Goal: Information Seeking & Learning: Check status

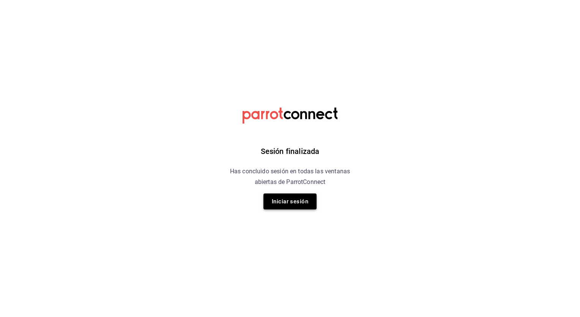
click at [282, 203] on button "Iniciar sesión" at bounding box center [289, 201] width 53 height 16
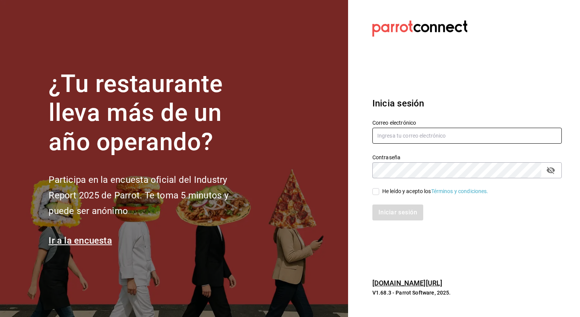
type input "multiuser@dairy.com"
click at [375, 192] on input "He leído y acepto los Términos y condiciones." at bounding box center [375, 191] width 7 height 7
checkbox input "true"
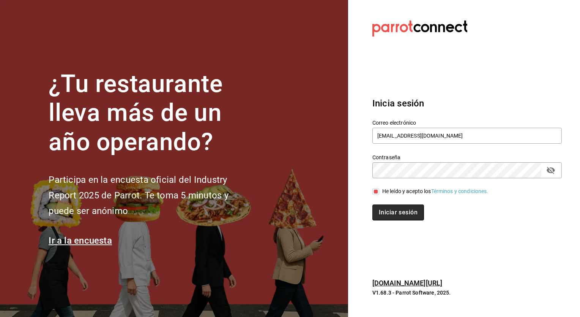
click at [386, 217] on button "Iniciar sesión" at bounding box center [398, 212] width 52 height 16
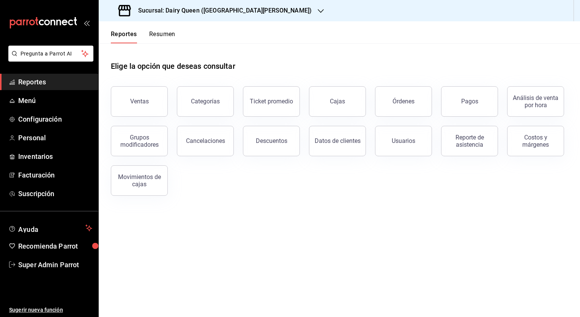
click at [241, 16] on div "Sucursal: Dairy Queen ([GEOGRAPHIC_DATA][PERSON_NAME])" at bounding box center [216, 10] width 222 height 21
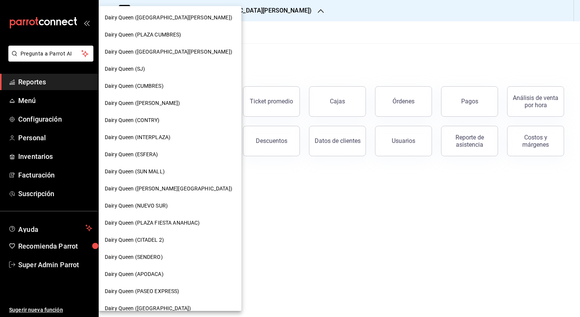
click at [182, 119] on div "Dairy Queen (CONTRY)" at bounding box center [170, 120] width 131 height 8
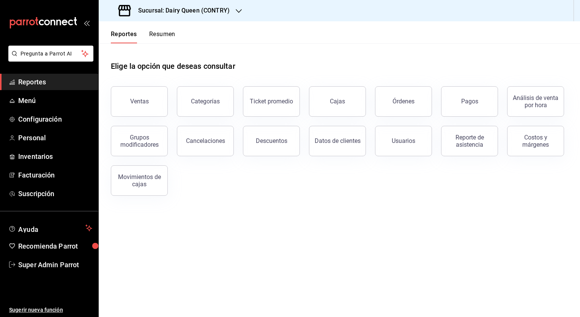
click at [157, 33] on button "Resumen" at bounding box center [162, 36] width 26 height 13
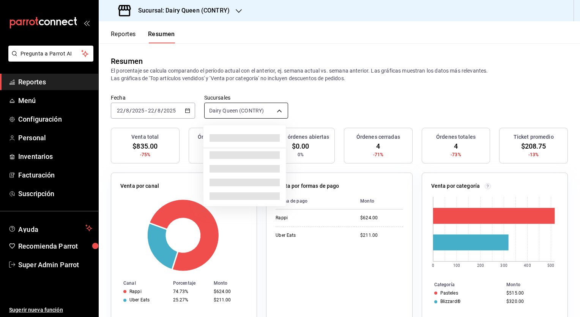
click at [228, 115] on body "Pregunta a Parrot AI Reportes Menú Configuración Personal Inventarios Facturaci…" at bounding box center [290, 158] width 580 height 317
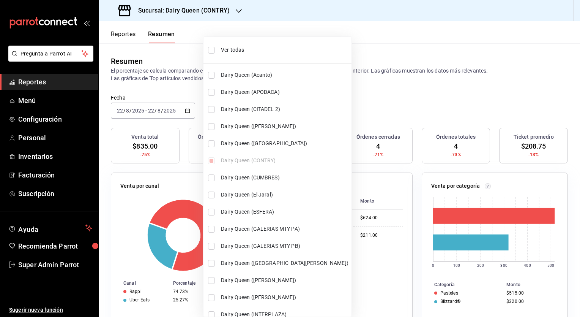
scroll to position [265, 0]
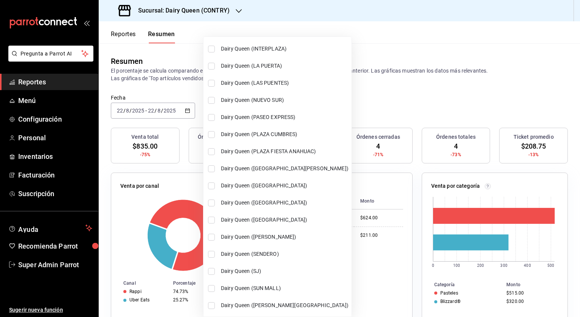
click at [210, 254] on input "checkbox" at bounding box center [211, 253] width 7 height 7
checkbox input "true"
type input "[object Object],[object Object]"
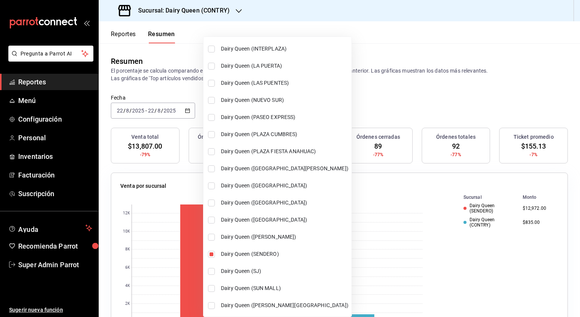
scroll to position [0, 0]
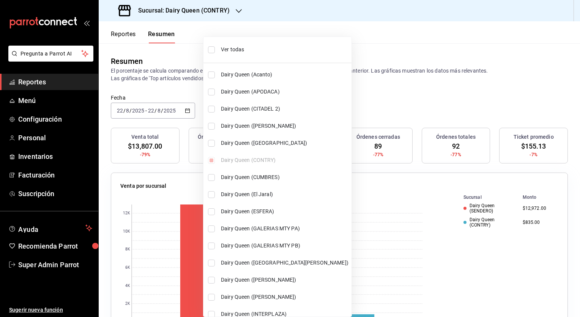
click at [213, 178] on input "checkbox" at bounding box center [211, 177] width 7 height 7
checkbox input "true"
type input "[object Object],[object Object],[object Object]"
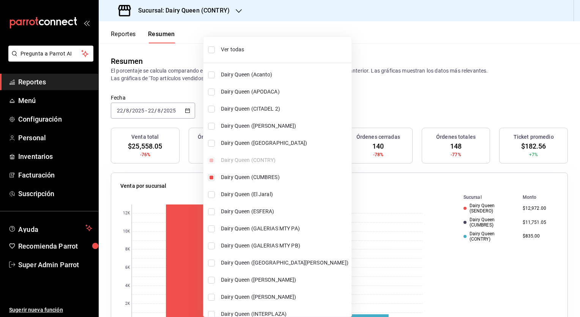
scroll to position [172, 0]
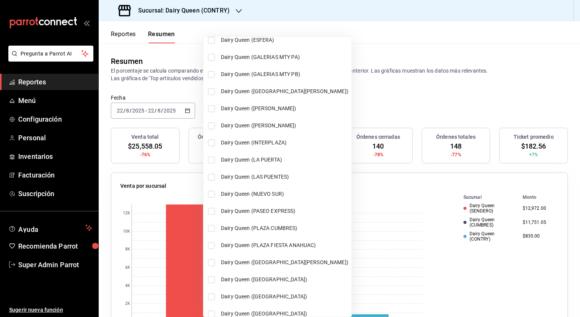
click at [211, 178] on input "checkbox" at bounding box center [211, 176] width 7 height 7
checkbox input "true"
type input "[object Object],[object Object],[object Object],[object Object]"
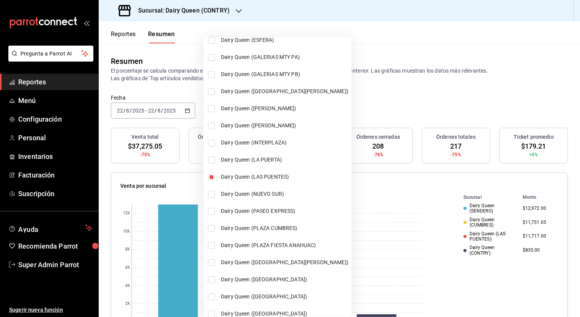
scroll to position [265, 0]
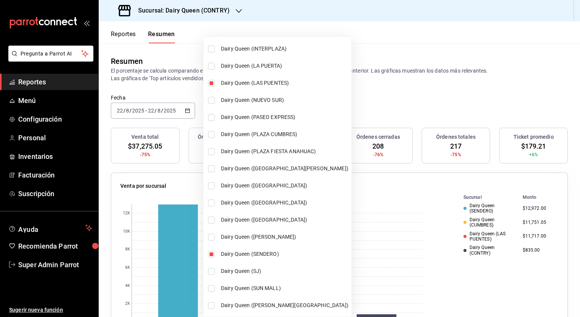
click at [213, 269] on input "checkbox" at bounding box center [211, 271] width 7 height 7
checkbox input "true"
type input "[object Object],[object Object],[object Object],[object Object],[object Object]"
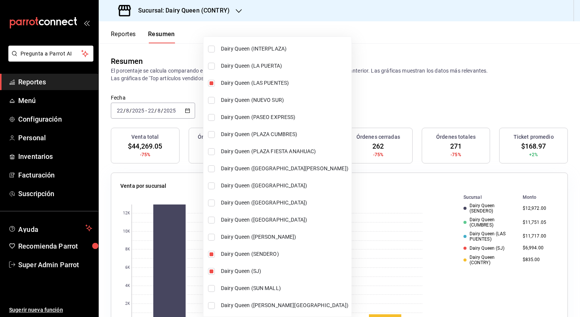
click at [209, 186] on input "checkbox" at bounding box center [211, 185] width 7 height 7
checkbox input "true"
type input "[object Object],[object Object],[object Object],[object Object],[object Object]…"
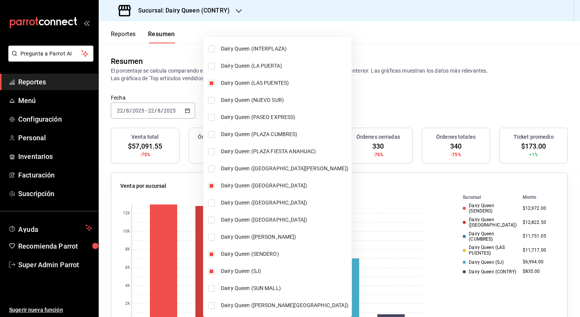
click at [210, 69] on input "checkbox" at bounding box center [211, 66] width 7 height 7
checkbox input "true"
type input "[object Object],[object Object],[object Object],[object Object],[object Object]…"
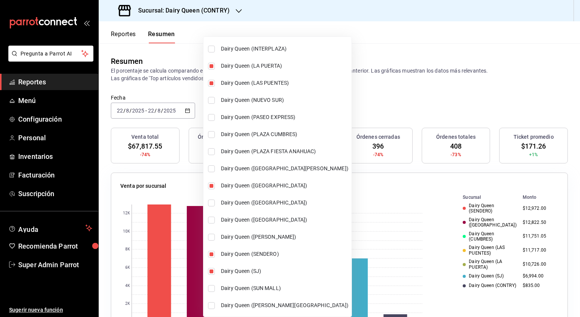
click at [214, 304] on input "checkbox" at bounding box center [211, 305] width 7 height 7
checkbox input "true"
type input "[object Object],[object Object],[object Object],[object Object],[object Object]…"
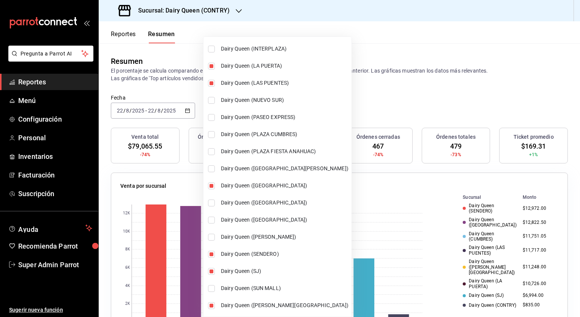
scroll to position [0, 0]
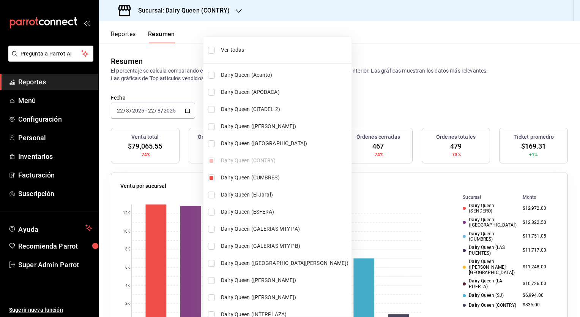
click at [214, 143] on input "checkbox" at bounding box center [211, 143] width 7 height 7
checkbox input "true"
type input "[object Object],[object Object],[object Object],[object Object],[object Object]…"
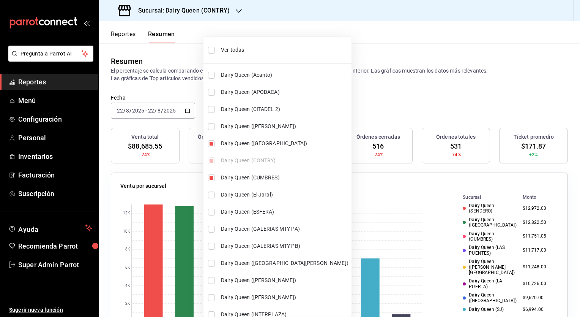
click at [212, 126] on input "checkbox" at bounding box center [211, 126] width 7 height 7
checkbox input "true"
type input "[object Object],[object Object],[object Object],[object Object],[object Object]…"
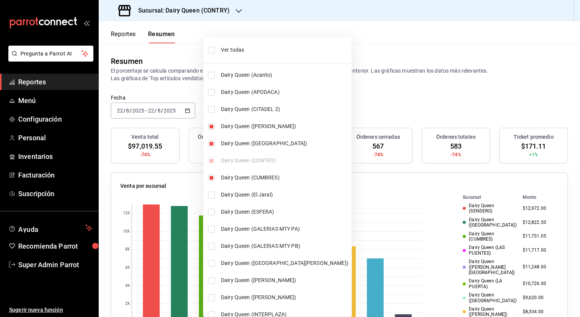
scroll to position [265, 0]
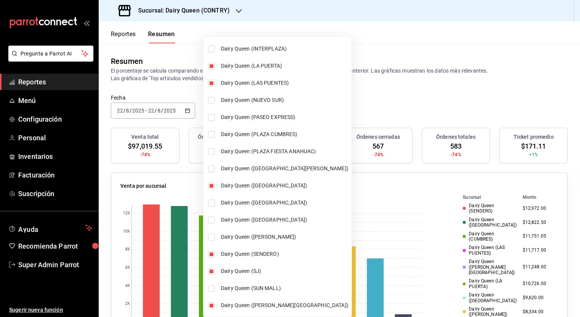
click at [209, 238] on input "checkbox" at bounding box center [211, 236] width 7 height 7
checkbox input "true"
type input "[object Object],[object Object],[object Object],[object Object],[object Object]…"
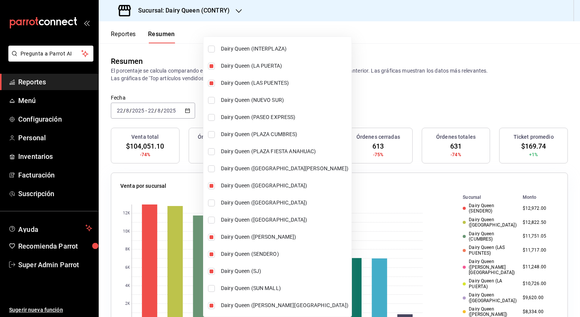
click at [210, 222] on input "checkbox" at bounding box center [211, 219] width 7 height 7
checkbox input "true"
type input "[object Object],[object Object],[object Object],[object Object],[object Object]…"
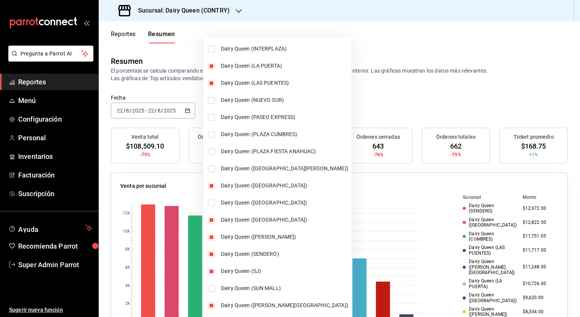
scroll to position [0, 0]
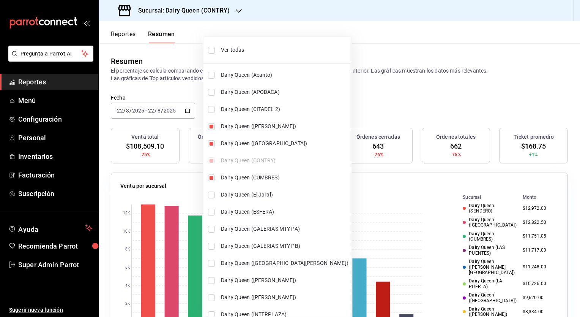
click at [211, 75] on input "checkbox" at bounding box center [211, 75] width 7 height 7
checkbox input "true"
type input "[object Object],[object Object],[object Object],[object Object],[object Object]…"
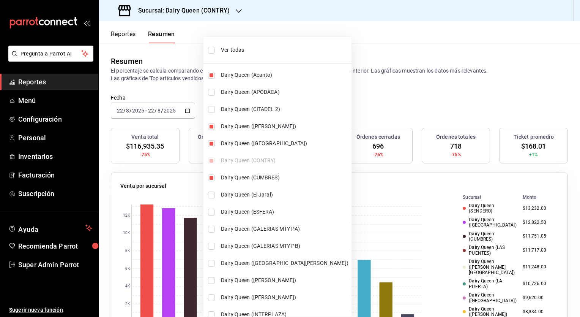
click at [383, 96] on div at bounding box center [290, 158] width 580 height 317
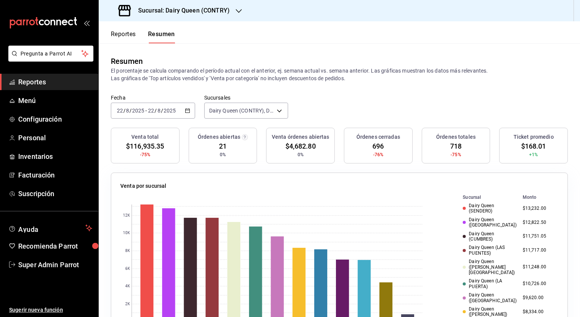
click at [189, 111] on icon "button" at bounding box center [187, 110] width 5 height 5
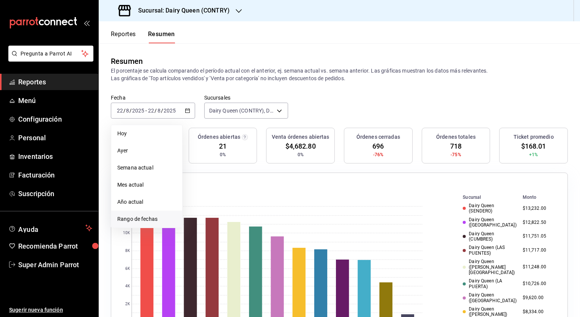
click at [150, 218] on span "Rango de fechas" at bounding box center [146, 219] width 59 height 8
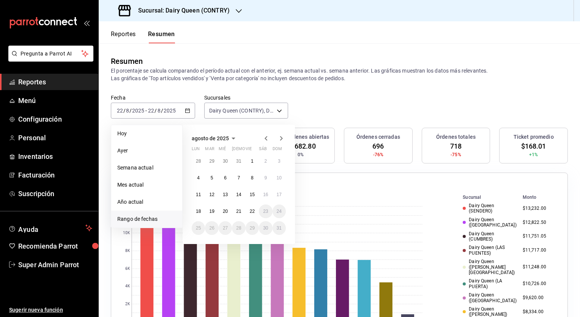
click at [224, 140] on span "agosto de 2025" at bounding box center [210, 138] width 37 height 6
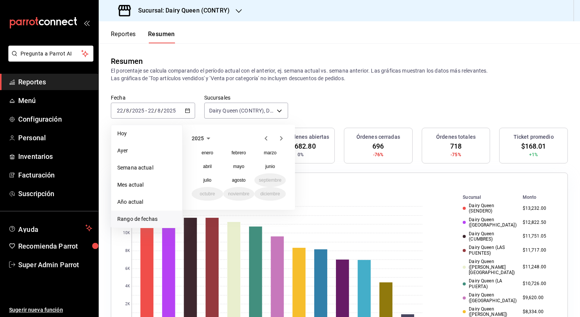
click at [261, 137] on div "2025" at bounding box center [239, 138] width 94 height 9
click at [266, 138] on icon "button" at bounding box center [266, 138] width 9 height 9
click at [207, 154] on abbr "enero" at bounding box center [208, 152] width 12 height 5
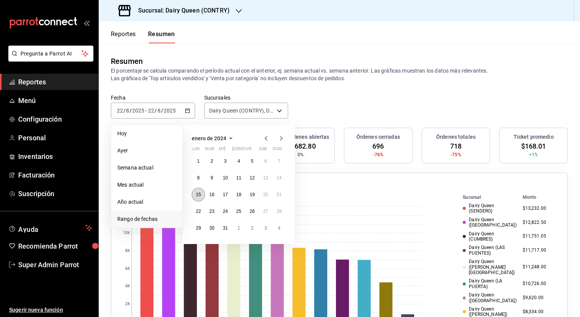
click at [198, 194] on abbr "15" at bounding box center [198, 194] width 5 height 5
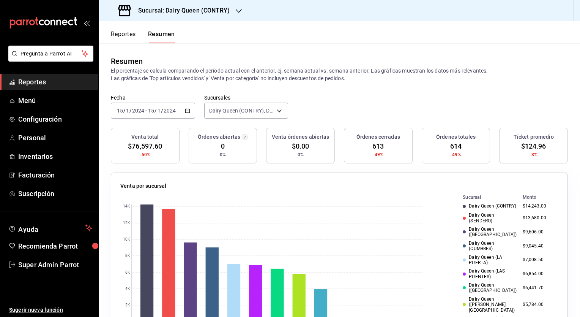
click at [525, 148] on span "$124.96" at bounding box center [533, 146] width 25 height 10
click at [187, 109] on icon "button" at bounding box center [187, 110] width 5 height 5
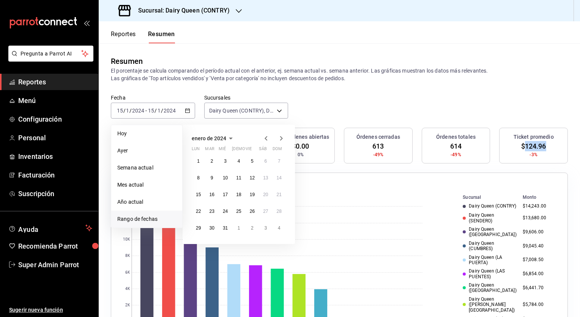
click at [282, 140] on icon "button" at bounding box center [281, 138] width 9 height 9
click at [197, 197] on button "12" at bounding box center [198, 194] width 13 height 14
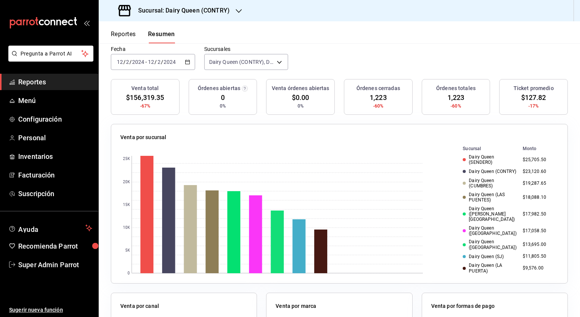
scroll to position [38, 0]
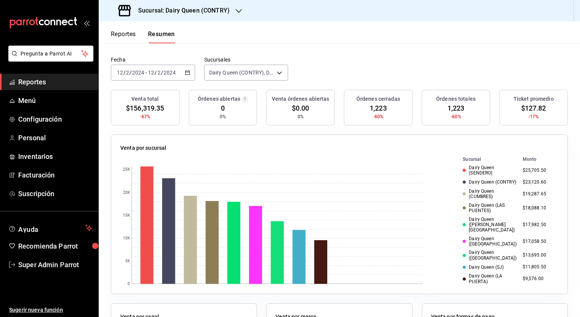
click at [183, 72] on div "[DATE] [DATE] - [DATE] [DATE]" at bounding box center [153, 73] width 84 height 16
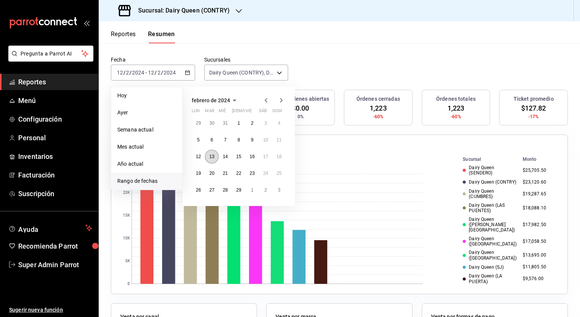
click at [213, 157] on abbr "13" at bounding box center [211, 156] width 5 height 5
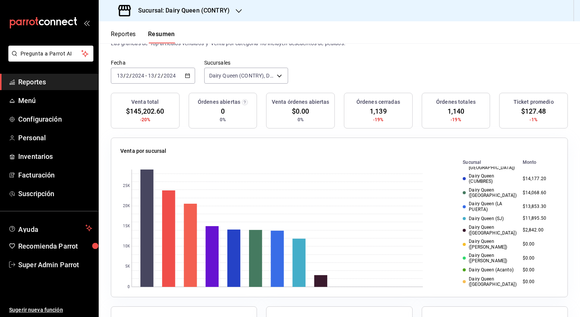
scroll to position [0, 0]
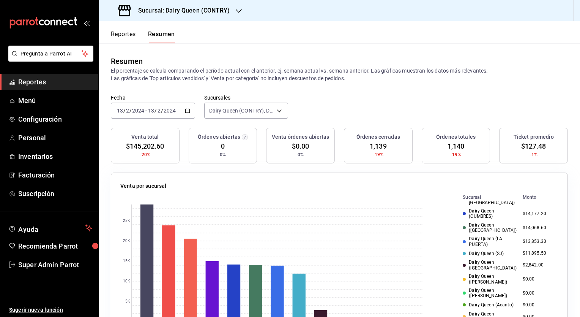
click at [185, 111] on icon "button" at bounding box center [187, 110] width 5 height 5
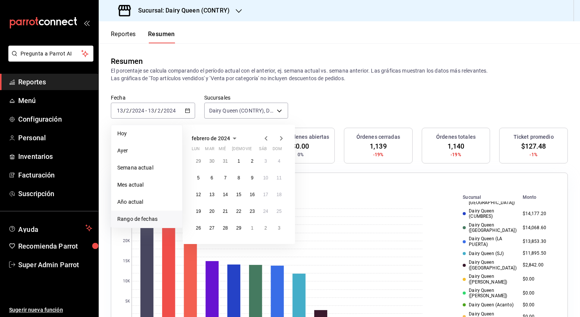
click at [279, 140] on icon "button" at bounding box center [281, 138] width 9 height 9
click at [194, 197] on button "11" at bounding box center [198, 194] width 13 height 14
click at [197, 195] on abbr "11" at bounding box center [198, 194] width 5 height 5
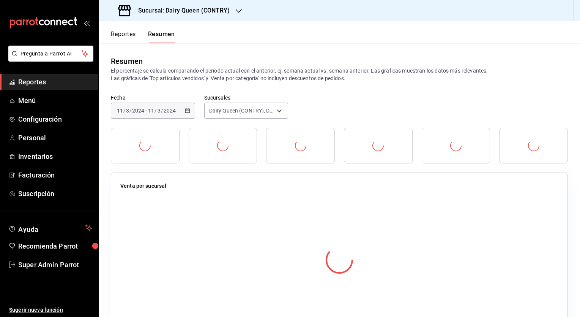
click at [197, 195] on div at bounding box center [339, 260] width 438 height 134
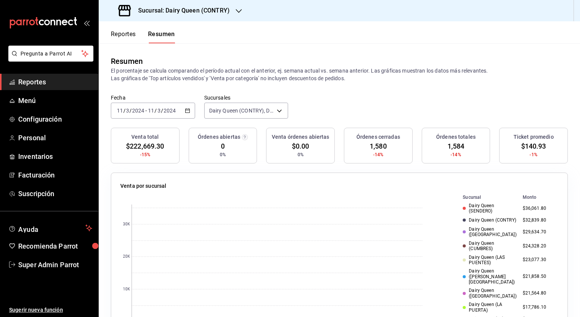
click at [336, 172] on div "Venta por sucursal 0 10K 20K 30K Sucursal Monto Dairy Queen (SENDERO) $36,061.8…" at bounding box center [339, 251] width 457 height 159
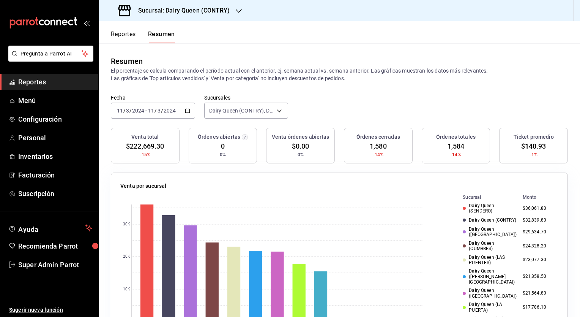
click at [187, 111] on icon "button" at bounding box center [187, 110] width 5 height 5
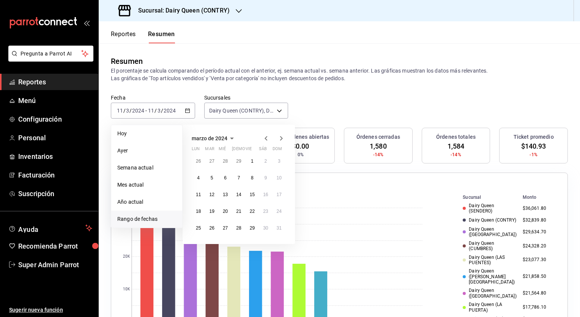
click at [279, 136] on icon "button" at bounding box center [281, 138] width 9 height 9
click at [201, 193] on button "15" at bounding box center [198, 194] width 13 height 14
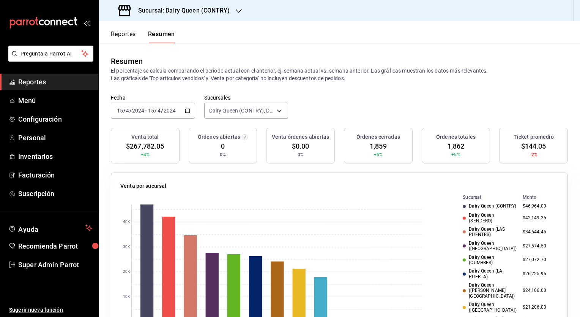
click at [364, 149] on div "Órdenes cerradas 1,859 +5%" at bounding box center [378, 146] width 69 height 36
click at [139, 149] on span "$267,782.05" at bounding box center [145, 146] width 38 height 10
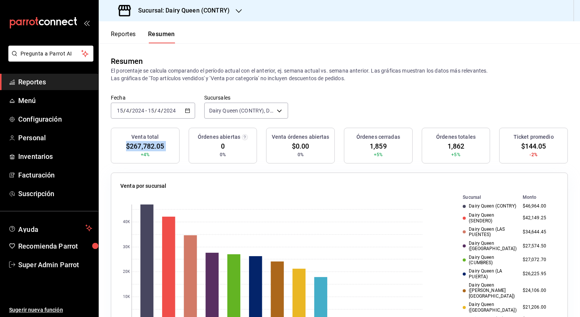
click at [139, 149] on span "$267,782.05" at bounding box center [145, 146] width 38 height 10
click at [523, 151] on span "$144.05" at bounding box center [533, 146] width 25 height 10
click at [449, 148] on span "1,862" at bounding box center [455, 146] width 17 height 10
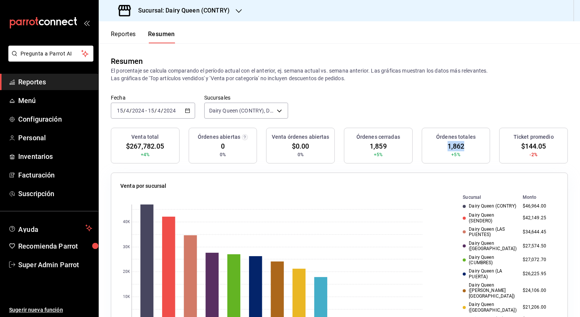
click at [449, 148] on span "1,862" at bounding box center [455, 146] width 17 height 10
click at [187, 112] on icon "button" at bounding box center [187, 110] width 5 height 5
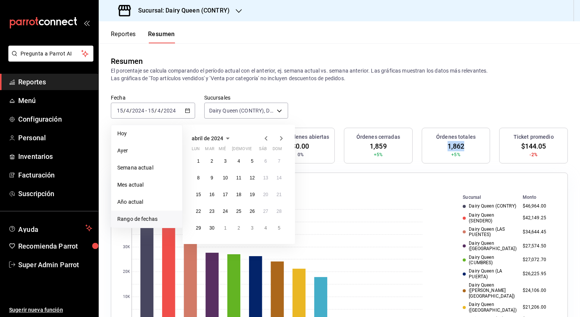
click at [280, 140] on icon "button" at bounding box center [281, 138] width 3 height 5
click at [199, 189] on button "13" at bounding box center [198, 194] width 13 height 14
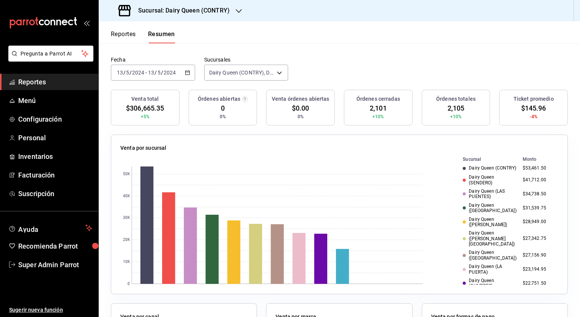
scroll to position [38, 0]
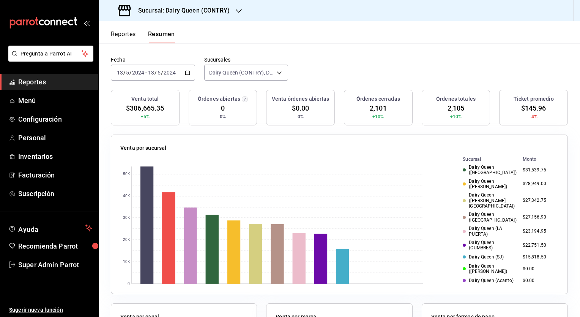
click at [187, 71] on icon "button" at bounding box center [187, 72] width 5 height 5
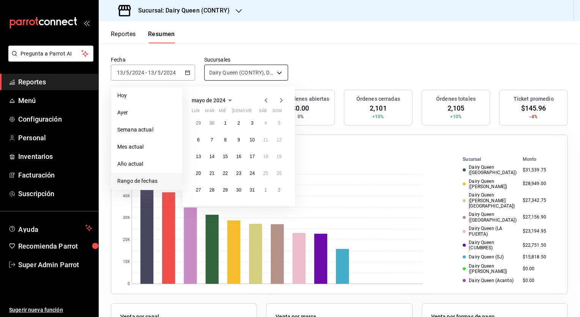
click at [231, 71] on body "Pregunta a Parrot AI Reportes Menú Configuración Personal Inventarios Facturaci…" at bounding box center [290, 158] width 580 height 317
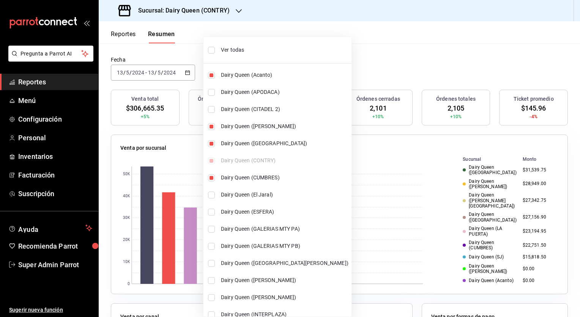
click at [167, 217] on div at bounding box center [290, 158] width 580 height 317
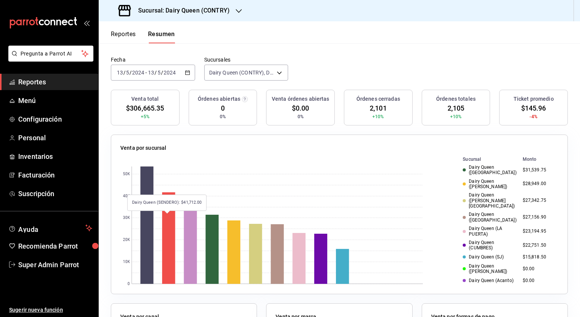
click at [167, 217] on rect at bounding box center [168, 237] width 13 height 91
click at [188, 77] on div "[DATE] [DATE] - [DATE] [DATE]" at bounding box center [153, 73] width 84 height 16
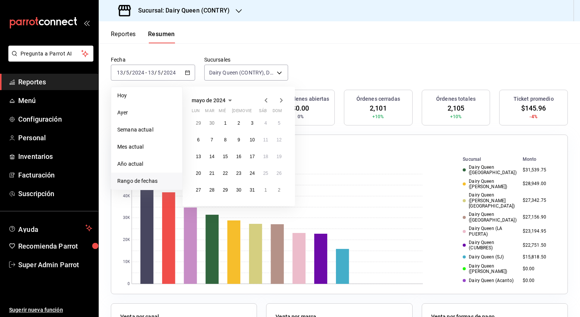
click at [266, 101] on icon "button" at bounding box center [266, 100] width 9 height 9
click at [195, 159] on button "15" at bounding box center [198, 157] width 13 height 14
